Goal: Check status: Check status

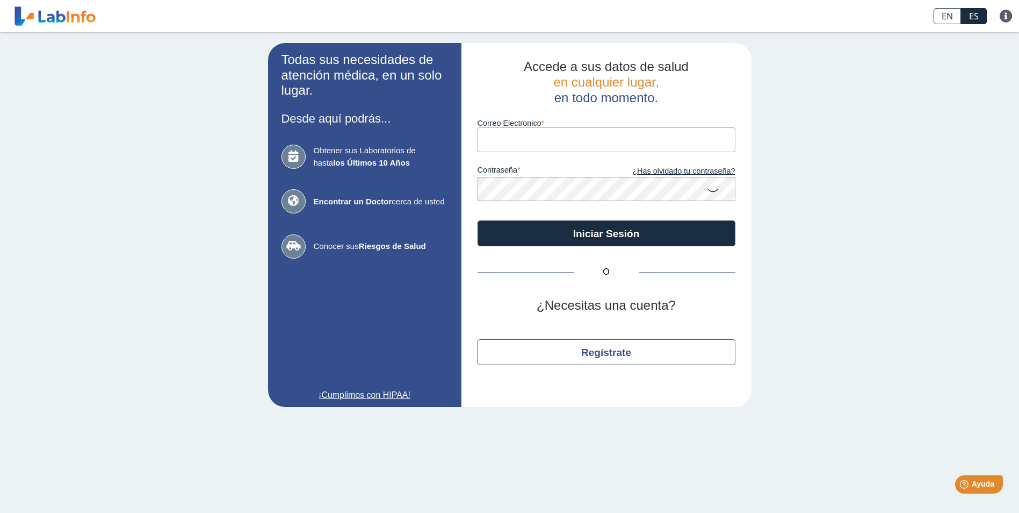
click at [519, 136] on input "Correo Electronico" at bounding box center [607, 139] width 258 height 24
type input "[EMAIL_ADDRESS][DOMAIN_NAME]"
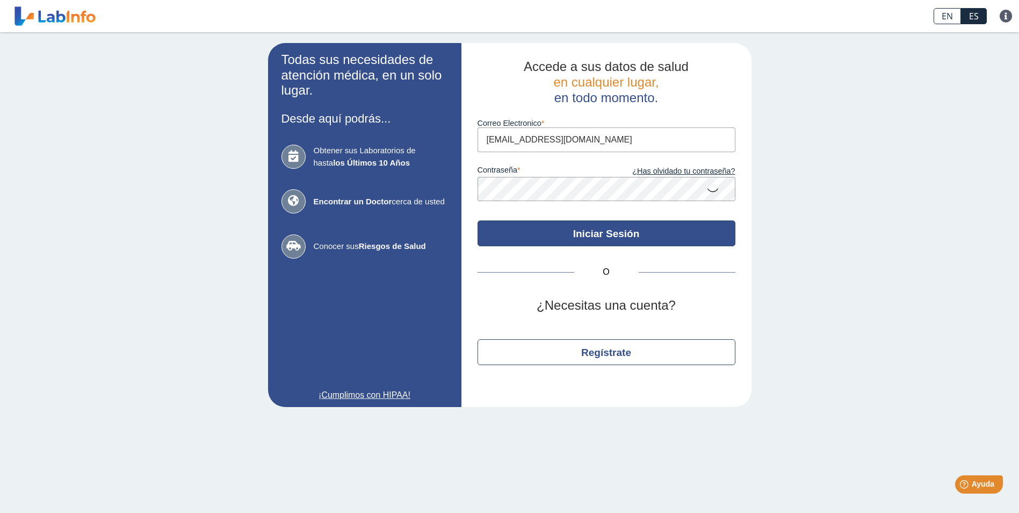
click at [587, 240] on button "Iniciar Sesión" at bounding box center [607, 233] width 258 height 26
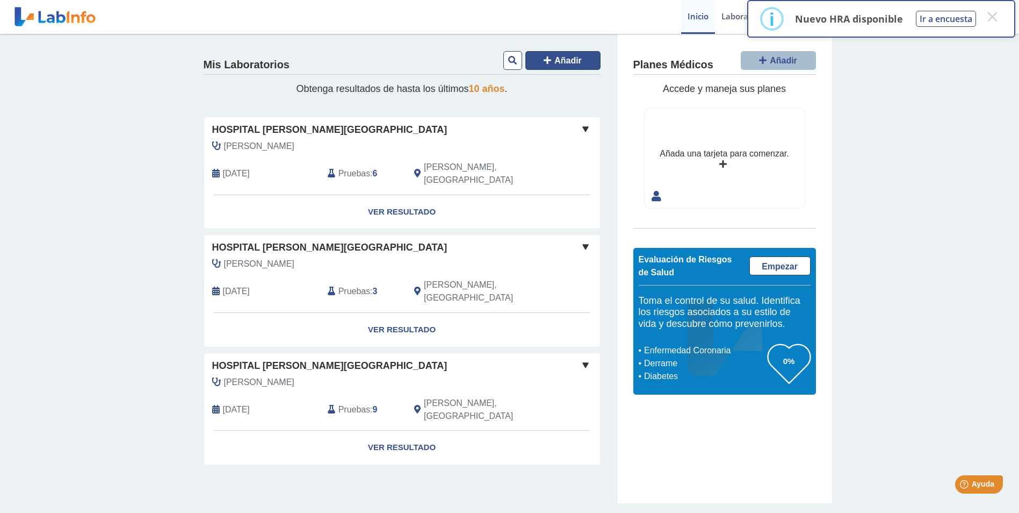
click at [564, 61] on span "Añadir" at bounding box center [568, 60] width 27 height 9
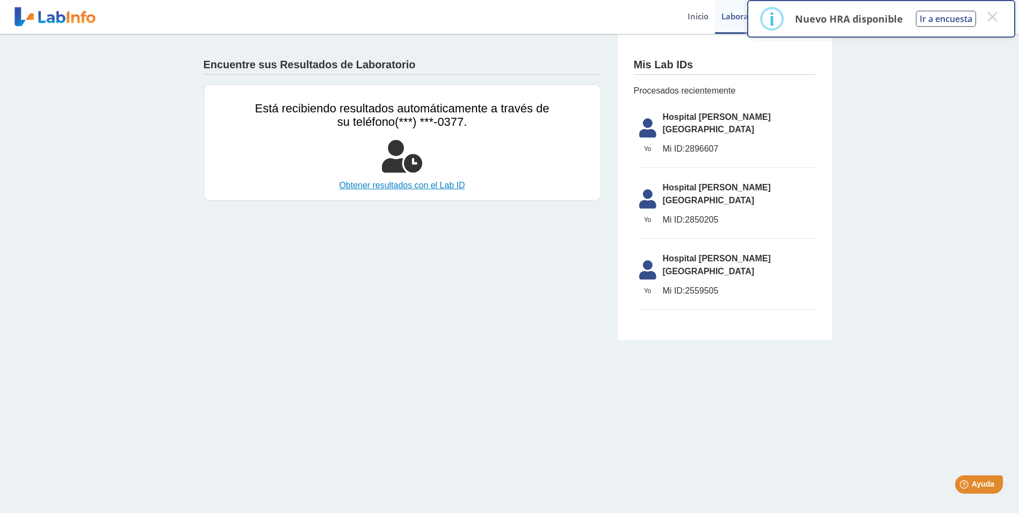
click at [436, 186] on link "Obtener resultados con el Lab ID" at bounding box center [402, 185] width 294 height 13
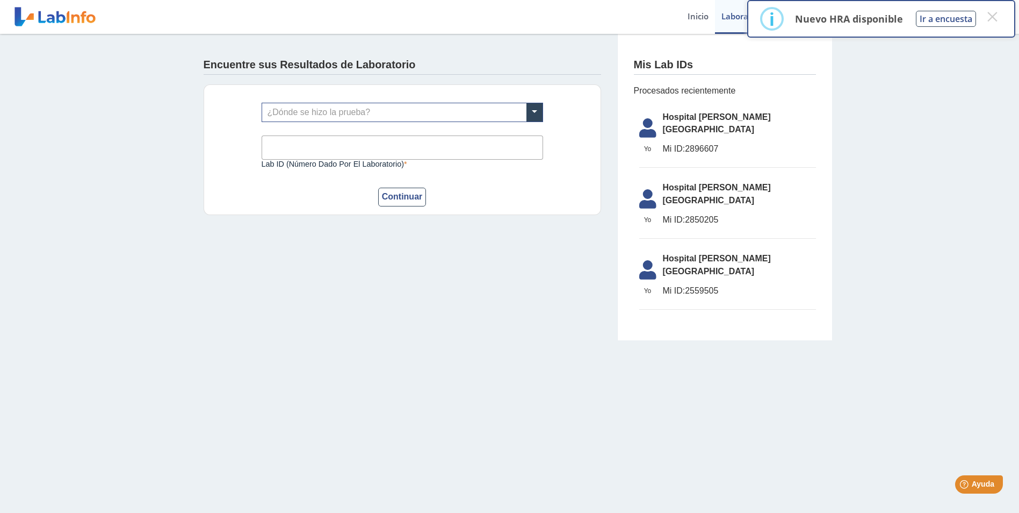
click at [145, 312] on main "Encuentre sus Resultados de Laboratorio ¿Dónde se hizo la prueba? Lab ID (númer…" at bounding box center [509, 273] width 1019 height 479
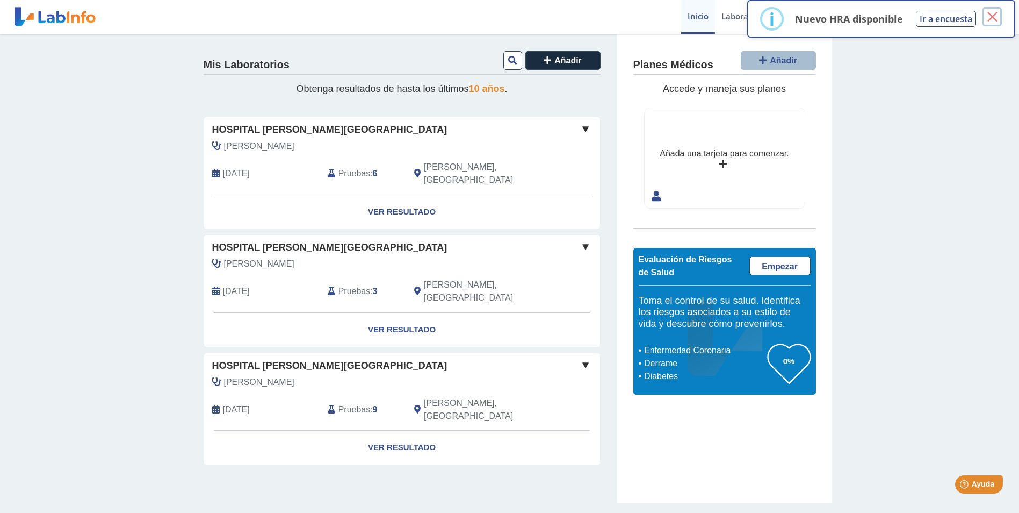
click at [992, 17] on button "×" at bounding box center [992, 16] width 19 height 19
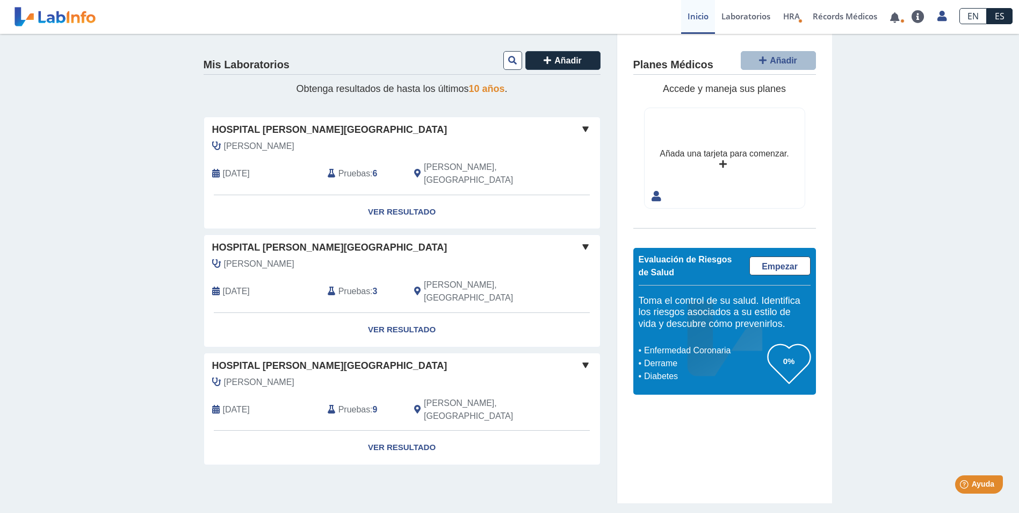
drag, startPoint x: 995, startPoint y: 2, endPoint x: 923, endPoint y: 419, distance: 423.6
click at [923, 419] on div "Mis Laboratorios Añadir Obtenga resultados de hasta los últimos 10 años . Hospi…" at bounding box center [509, 268] width 1019 height 469
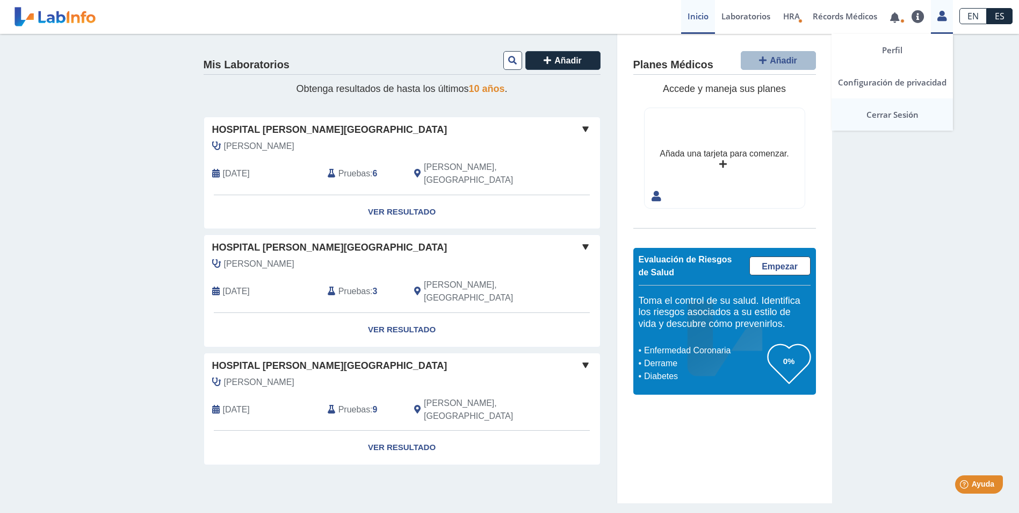
click at [892, 114] on link "Cerrar Sesión" at bounding box center [892, 114] width 121 height 32
